Goal: Information Seeking & Learning: Learn about a topic

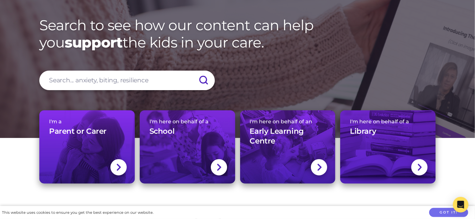
scroll to position [32, 0]
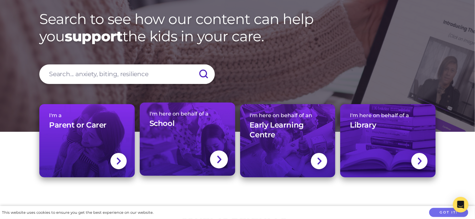
click at [180, 135] on link "I'm here on behalf of a School" at bounding box center [187, 138] width 95 height 73
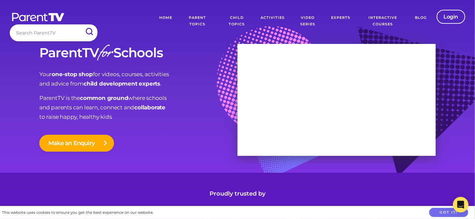
click at [197, 22] on link "Parent Topics" at bounding box center [197, 21] width 41 height 23
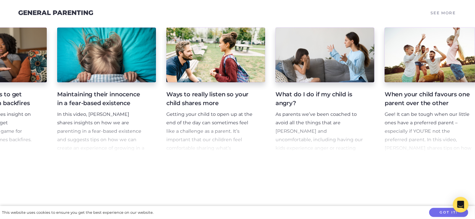
scroll to position [0, 531]
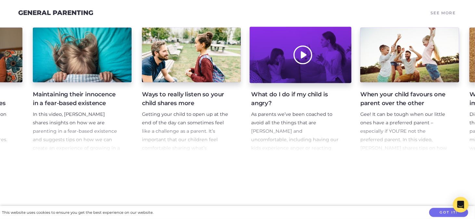
click at [306, 61] on div at bounding box center [300, 55] width 102 height 56
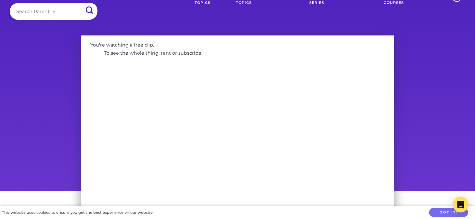
scroll to position [32, 0]
